Goal: Task Accomplishment & Management: Manage account settings

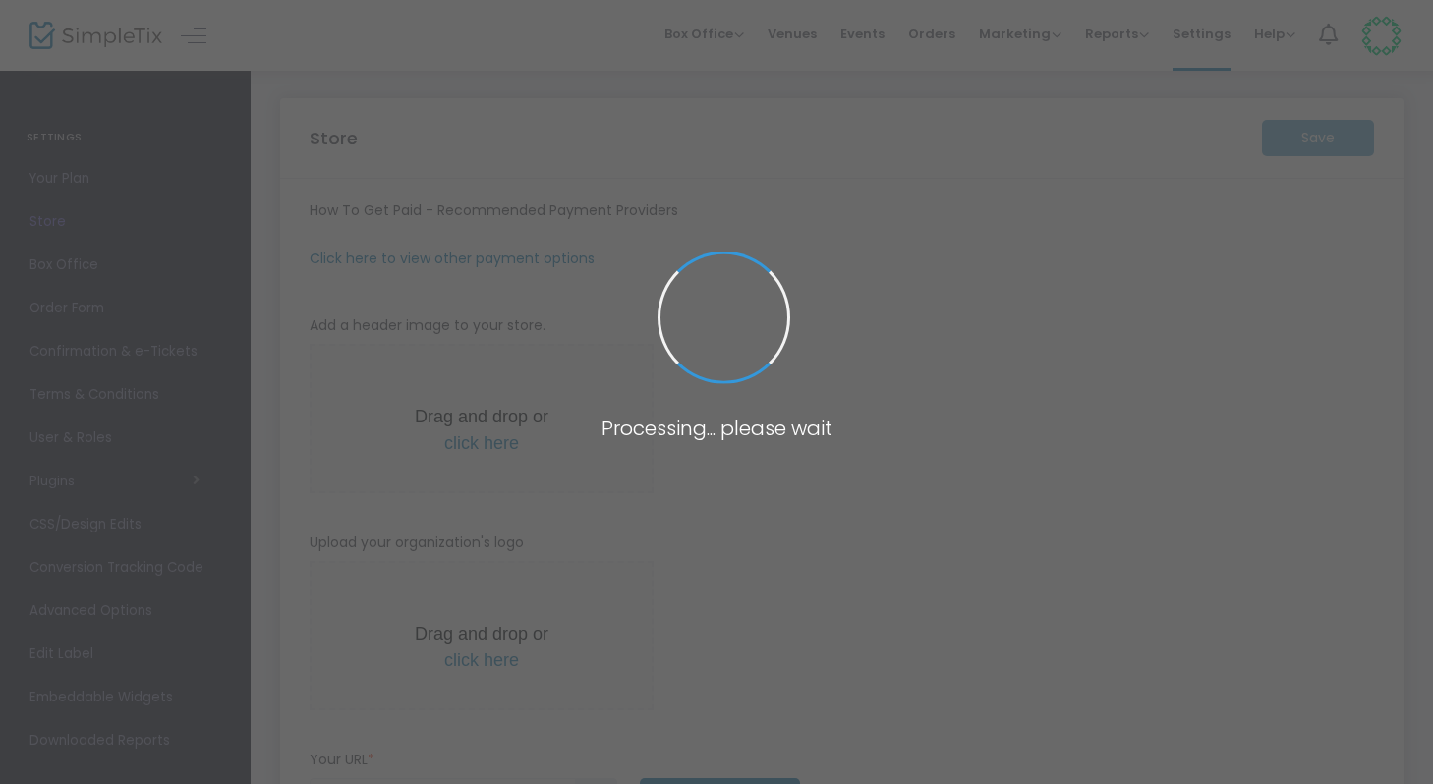
type input "[URL]"
type input "8.2500 %"
radio input "true"
radio input "false"
radio input "true"
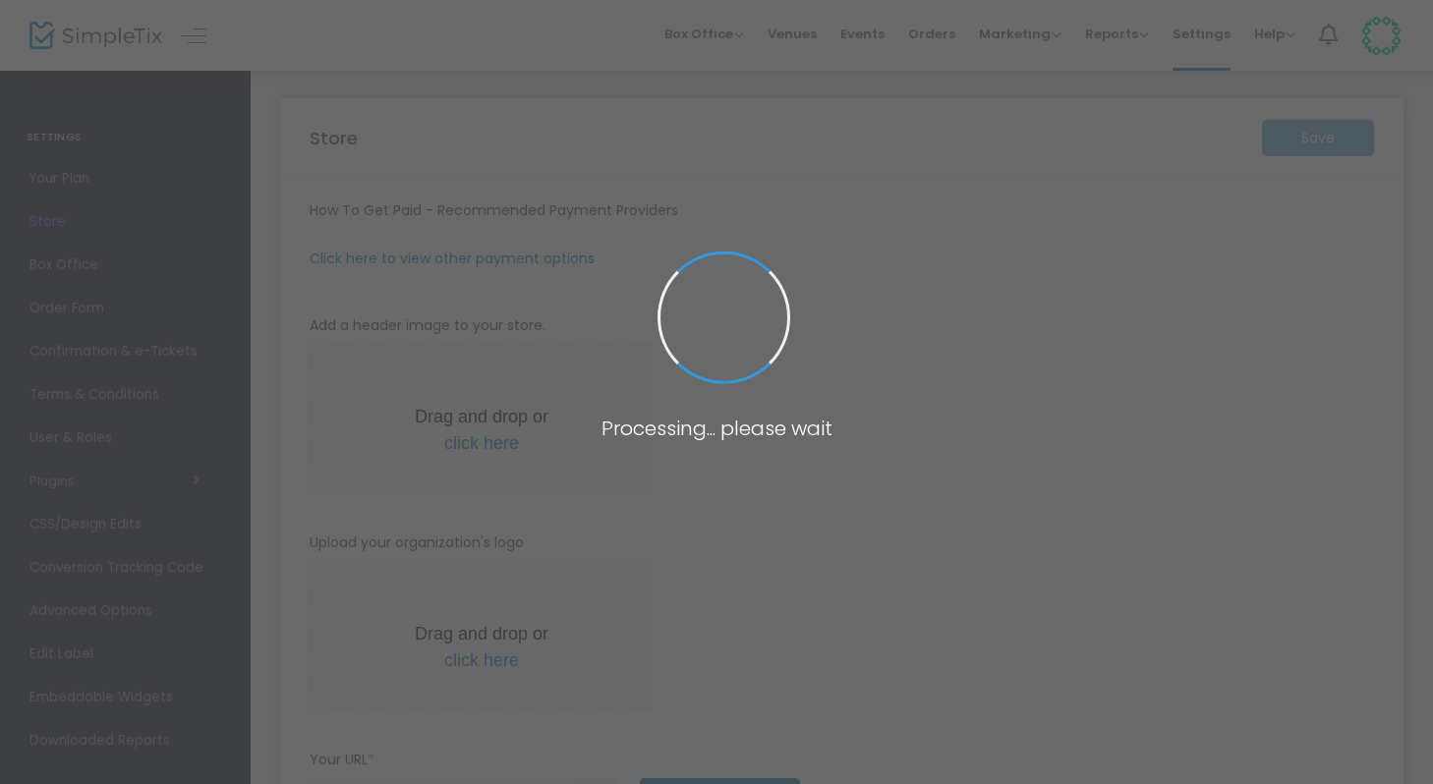
type input "FORVR MOOD"
type input "[PHONE_NUMBER]"
type input "[EMAIL_ADDRESS][DOMAIN_NAME]"
type input "forvrmood"
type input "(UTC-08:00) Pacific Time ([GEOGRAPHIC_DATA] & [GEOGRAPHIC_DATA])"
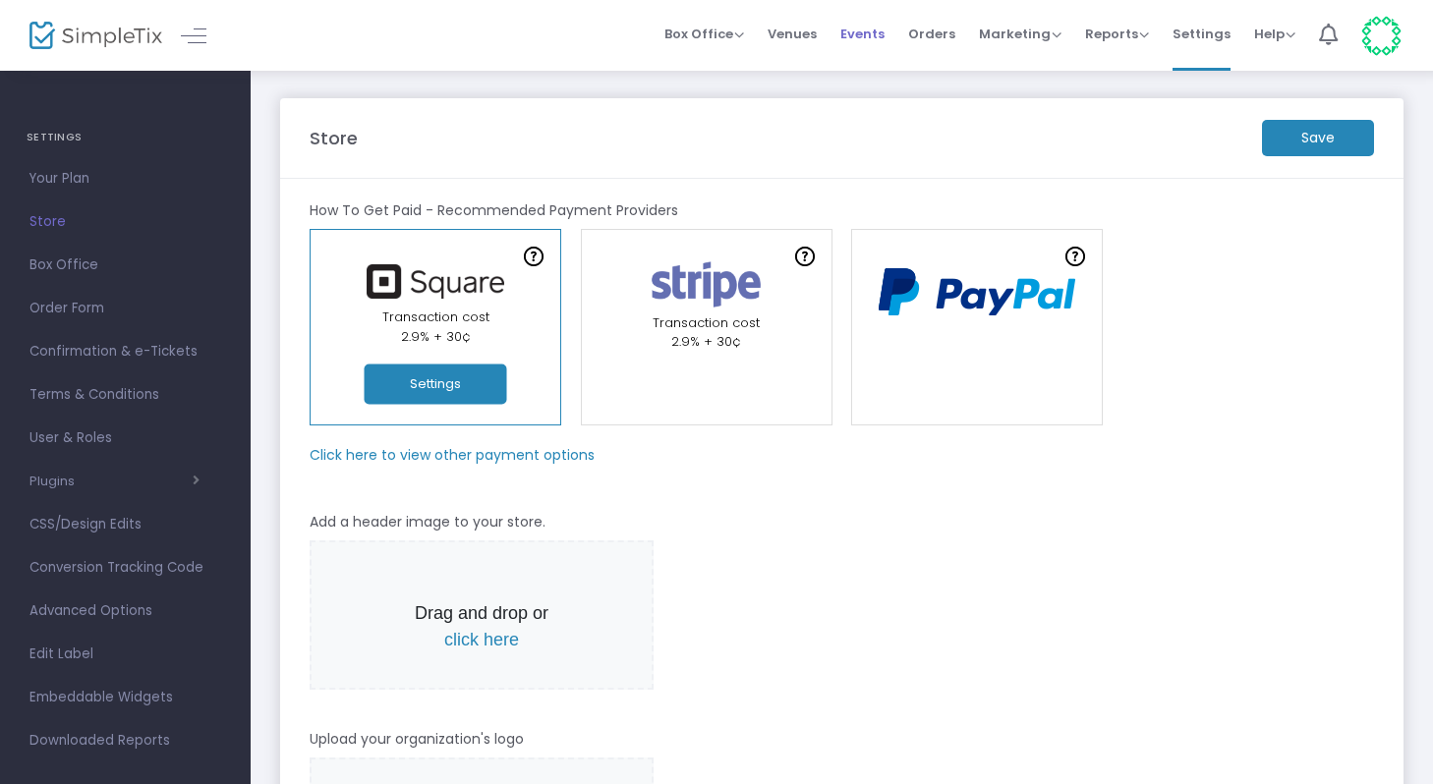
click at [878, 38] on span "Events" at bounding box center [862, 34] width 44 height 50
